Goal: Task Accomplishment & Management: Manage account settings

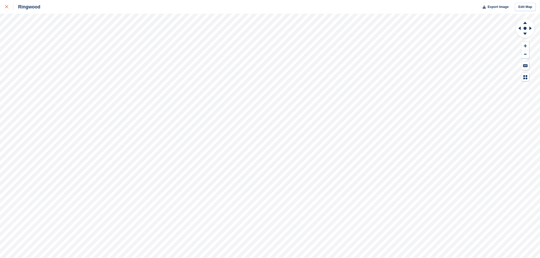
click at [8, 6] on div at bounding box center [9, 7] width 8 height 6
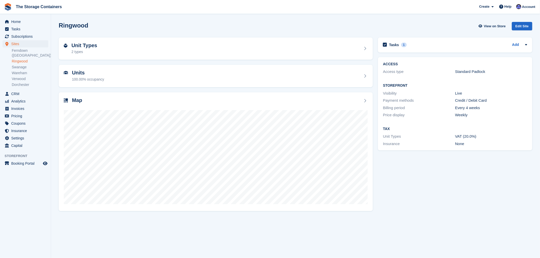
click at [463, 175] on div "Tasks 1 Add have 20ft containers been delivered to Ringwood? - contact James to…" at bounding box center [455, 124] width 160 height 178
click at [17, 105] on span "Invoices" at bounding box center [26, 108] width 31 height 7
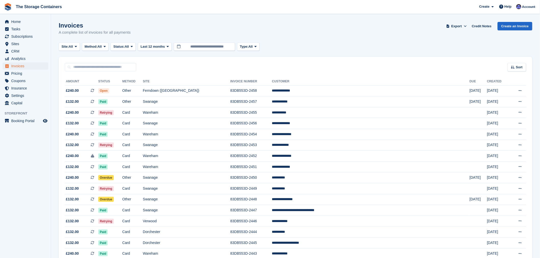
click at [296, 41] on div "Invoices A complete list of invoices for all payments Export Export Invoices Ex…" at bounding box center [296, 32] width 474 height 20
click at [230, 180] on td "Swanage" at bounding box center [187, 178] width 88 height 11
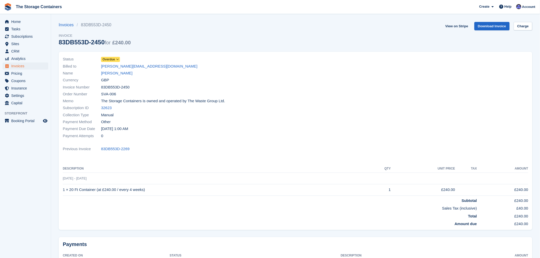
click at [113, 59] on span "Overdue" at bounding box center [109, 59] width 13 height 5
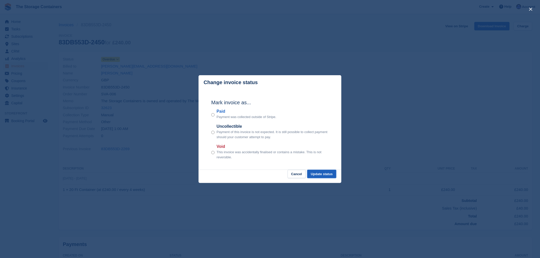
click at [318, 174] on button "Update status" at bounding box center [321, 174] width 29 height 8
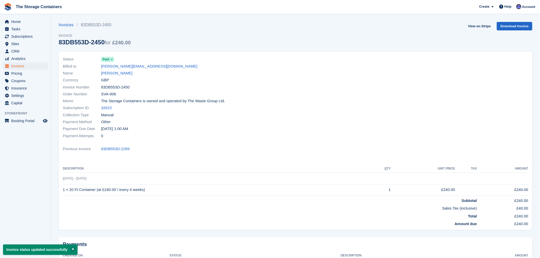
click at [312, 111] on div at bounding box center [414, 98] width 236 height 90
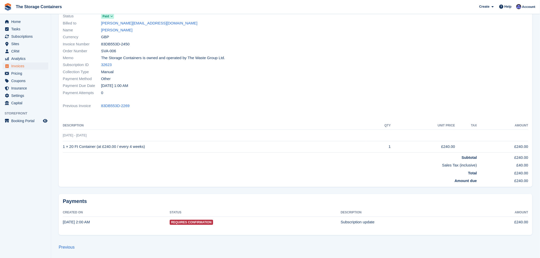
click at [298, 90] on div at bounding box center [414, 55] width 236 height 90
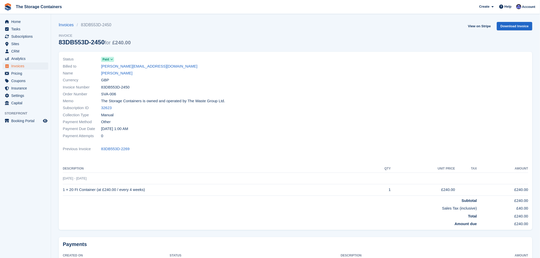
click at [237, 98] on div "Memo The Storage Containers is owned and operated by The Waste Group Ltd." at bounding box center [178, 101] width 230 height 7
click at [24, 66] on span "Invoices" at bounding box center [26, 66] width 31 height 7
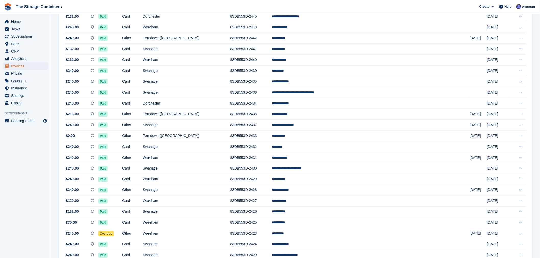
scroll to position [340, 0]
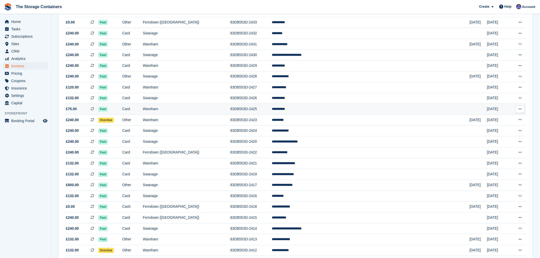
click at [272, 112] on td "83DB553D-2425" at bounding box center [251, 109] width 42 height 11
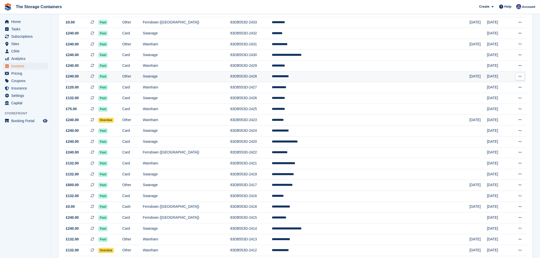
click at [350, 75] on td "**********" at bounding box center [371, 76] width 198 height 11
click at [272, 70] on td "83DB553D-2429" at bounding box center [251, 65] width 42 height 11
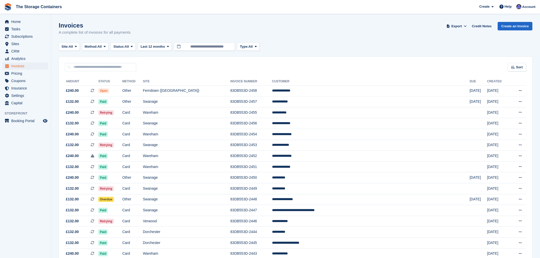
scroll to position [340, 0]
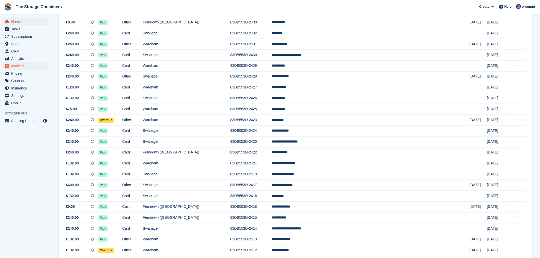
click at [22, 21] on span "Home" at bounding box center [26, 21] width 31 height 7
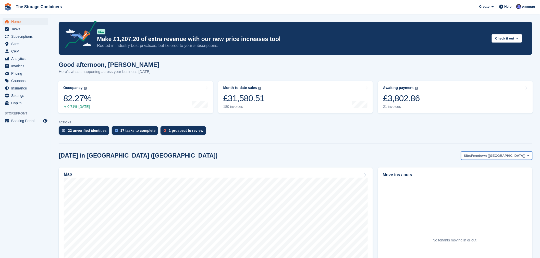
click at [513, 157] on span "Ferndown ([GEOGRAPHIC_DATA])" at bounding box center [498, 155] width 54 height 5
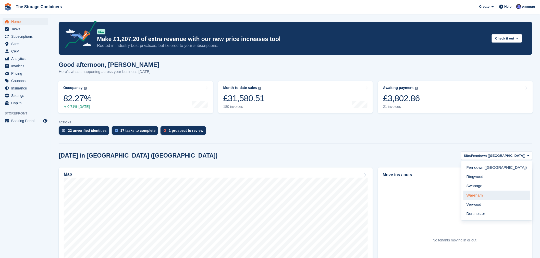
click at [507, 195] on link "Wareham" at bounding box center [497, 195] width 67 height 9
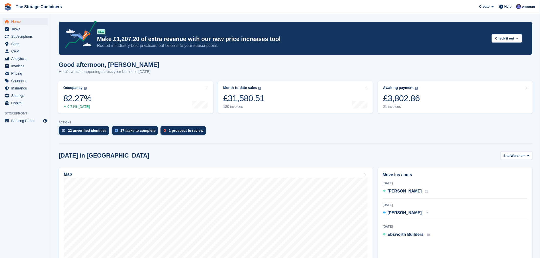
scroll to position [28, 0]
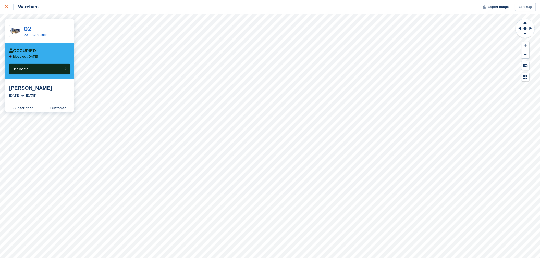
click at [6, 7] on icon at bounding box center [6, 6] width 3 height 3
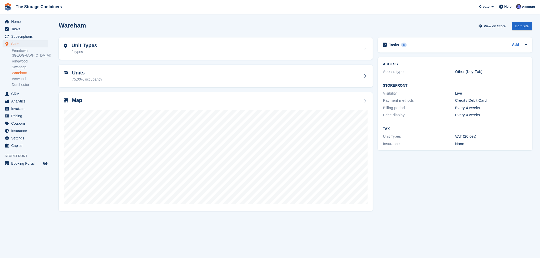
click at [417, 22] on div "Wareham View on Store Edit Site" at bounding box center [296, 26] width 474 height 8
click at [22, 22] on span "Home" at bounding box center [26, 21] width 31 height 7
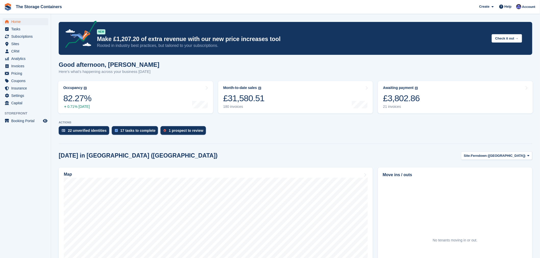
scroll to position [57, 0]
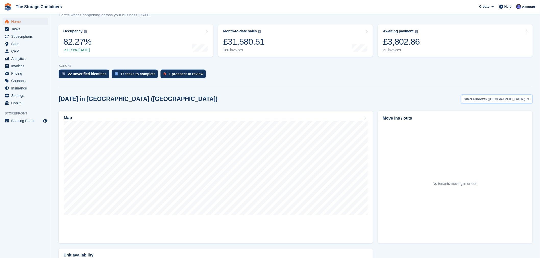
click at [513, 99] on span "Ferndown (Longham)" at bounding box center [498, 99] width 54 height 5
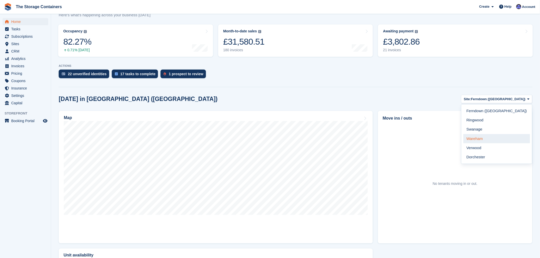
click at [506, 139] on link "Wareham" at bounding box center [497, 138] width 67 height 9
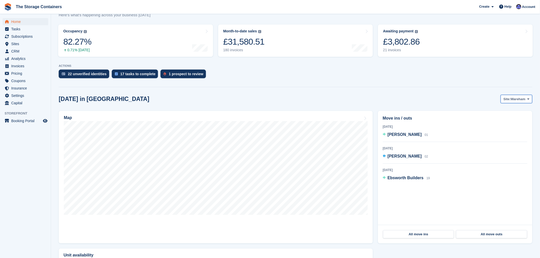
click at [511, 100] on span "Wareham" at bounding box center [518, 99] width 15 height 5
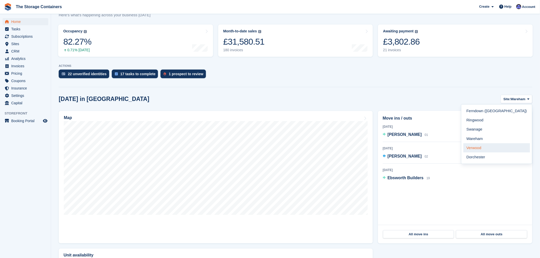
click at [504, 149] on link "Verwood" at bounding box center [497, 147] width 67 height 9
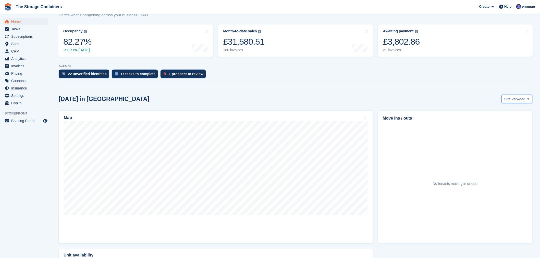
click at [512, 97] on span "Verwood" at bounding box center [519, 99] width 14 height 5
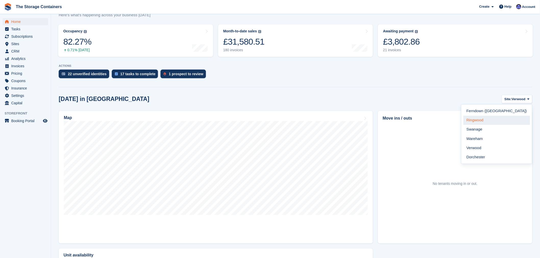
click at [508, 120] on link "Ringwood" at bounding box center [497, 120] width 67 height 9
click at [415, 95] on div "Today in Ringwood Site: Ringwood Ferndown (Longham) Ringwood Swanage Wareham Ve…" at bounding box center [296, 99] width 474 height 8
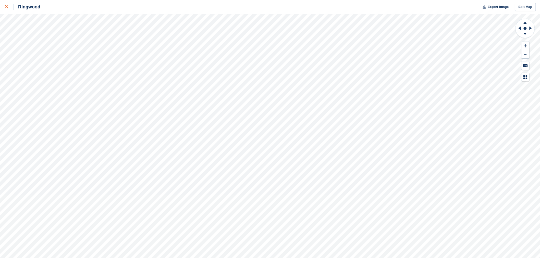
click at [6, 8] on icon at bounding box center [6, 6] width 3 height 3
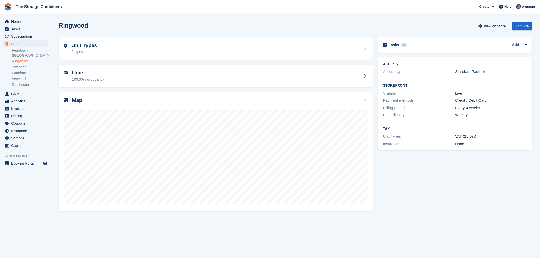
click at [455, 183] on div "Tasks 1 Add have 20ft containers been delivered to [GEOGRAPHIC_DATA]? - contact…" at bounding box center [455, 124] width 160 height 178
